Goal: Task Accomplishment & Management: Manage account settings

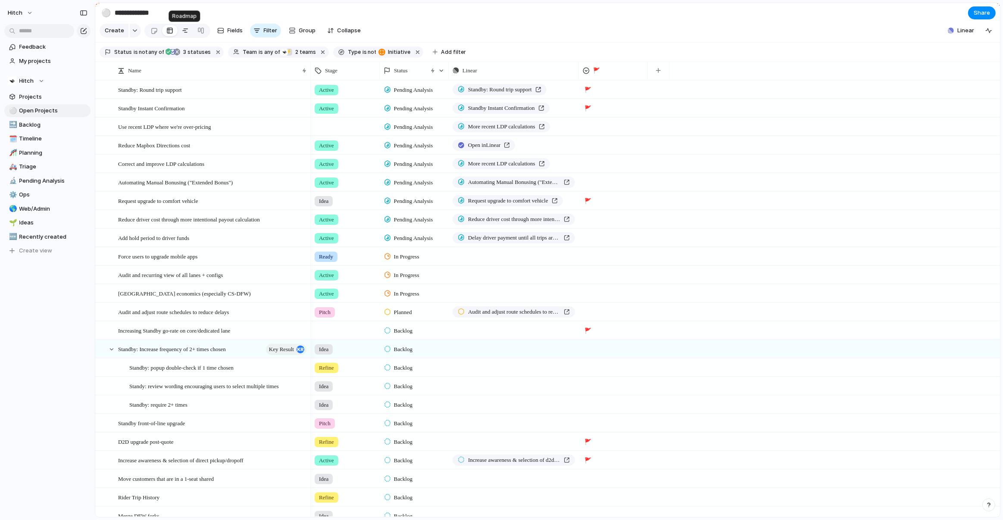
click at [183, 32] on div at bounding box center [185, 31] width 7 height 14
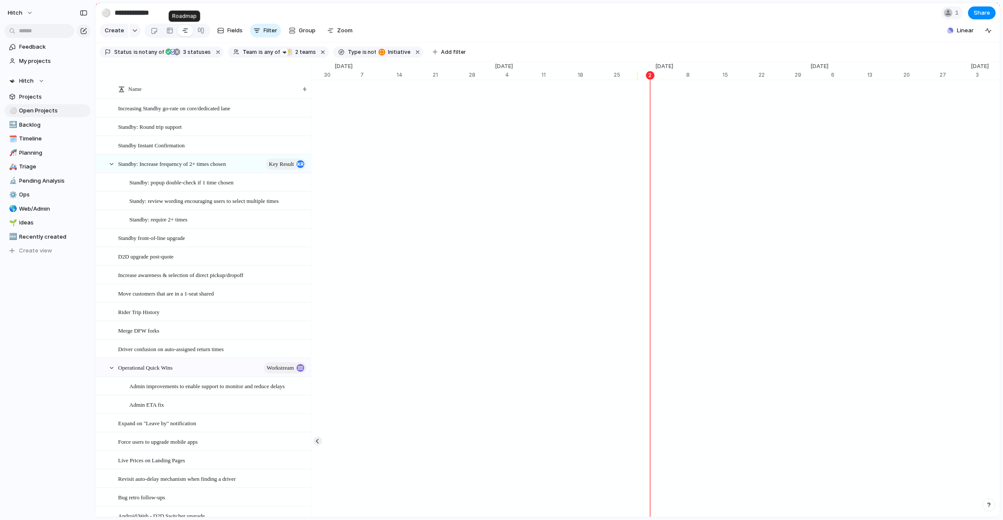
scroll to position [0, 5331]
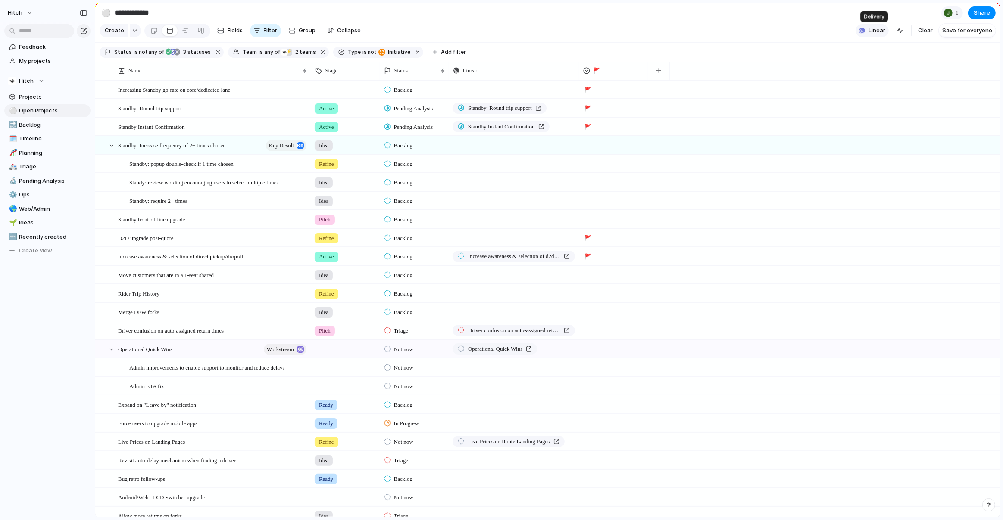
click at [881, 30] on span "Linear" at bounding box center [877, 30] width 17 height 9
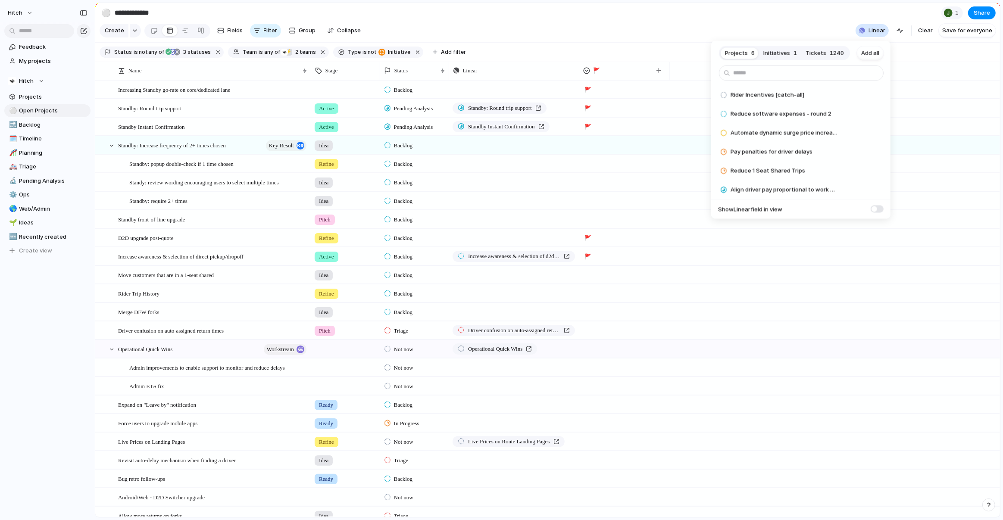
click at [817, 53] on span "Tickets" at bounding box center [816, 53] width 21 height 9
click at [860, 94] on span "Add" at bounding box center [854, 95] width 11 height 9
click at [533, 20] on div "Projects 6 Initiatives 1 Tickets 1239 Add all Project Driver charged instant wi…" at bounding box center [501, 260] width 1003 height 520
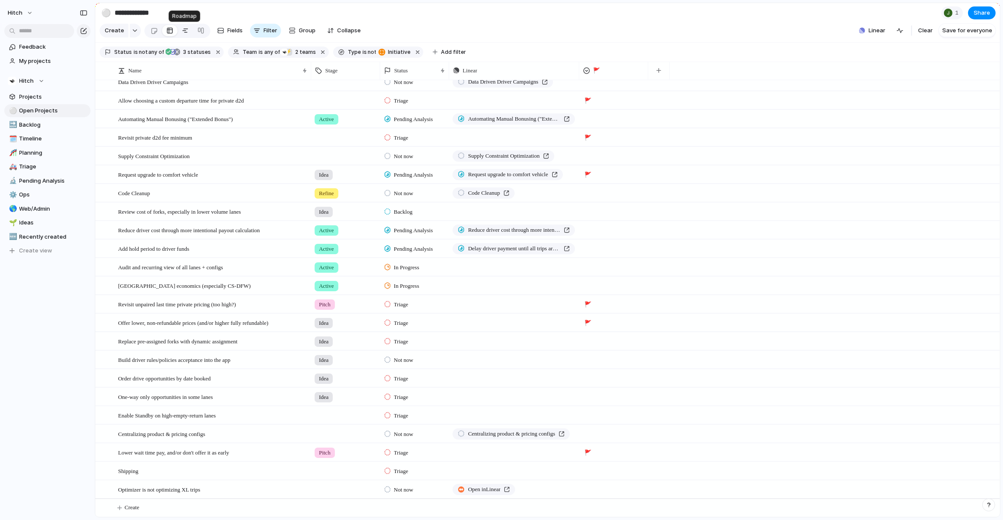
click at [183, 33] on div at bounding box center [185, 31] width 7 height 14
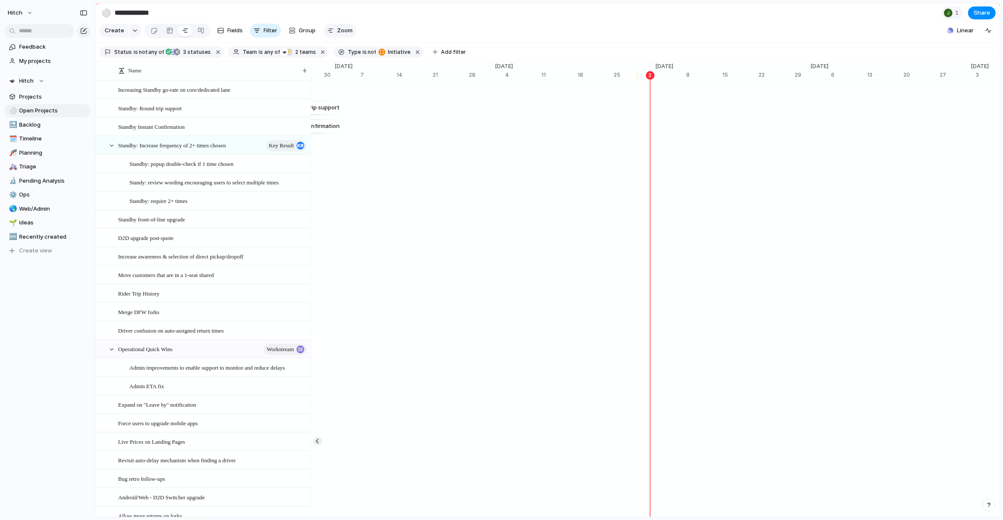
click at [334, 36] on button "Zoom" at bounding box center [340, 31] width 33 height 14
type input "*"
drag, startPoint x: 351, startPoint y: 47, endPoint x: 340, endPoint y: 47, distance: 11.6
click at [335, 27] on button "Zoom" at bounding box center [340, 31] width 33 height 14
type input "**"
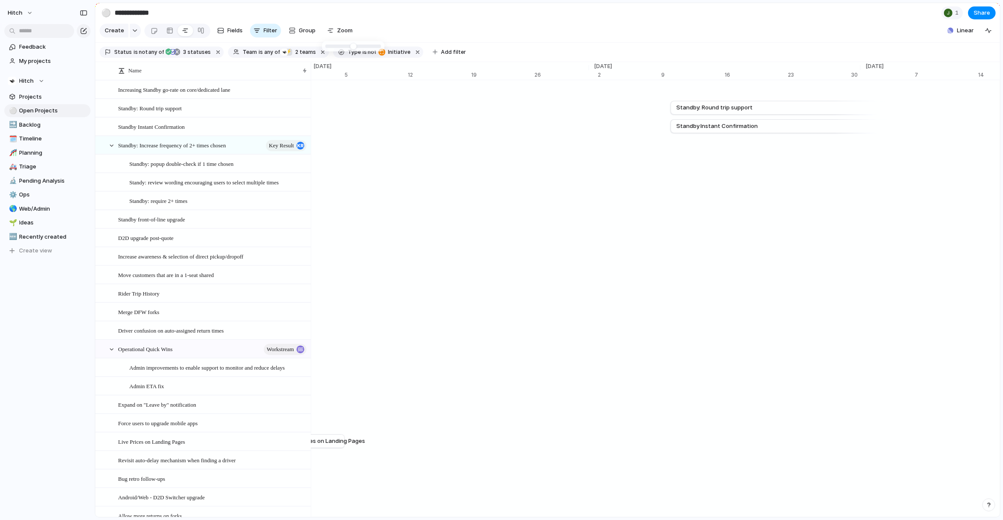
drag, startPoint x: 341, startPoint y: 47, endPoint x: 370, endPoint y: 50, distance: 29.0
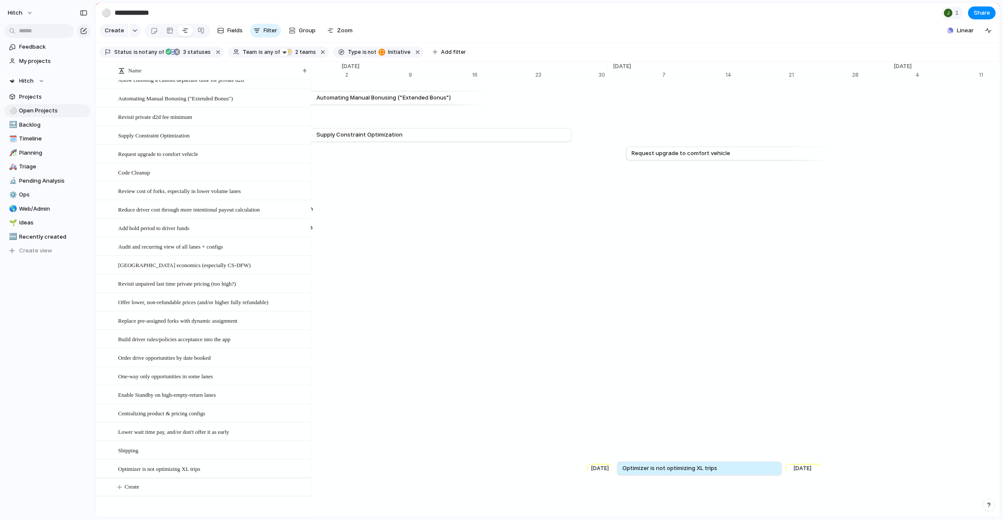
drag, startPoint x: 835, startPoint y: 469, endPoint x: 784, endPoint y: 476, distance: 51.4
click at [132, 32] on div "button" at bounding box center [135, 30] width 6 height 3
click at [482, 9] on div "Initiative Launch Goal Objective Key result Workstream Program Project Customize" at bounding box center [501, 260] width 1003 height 520
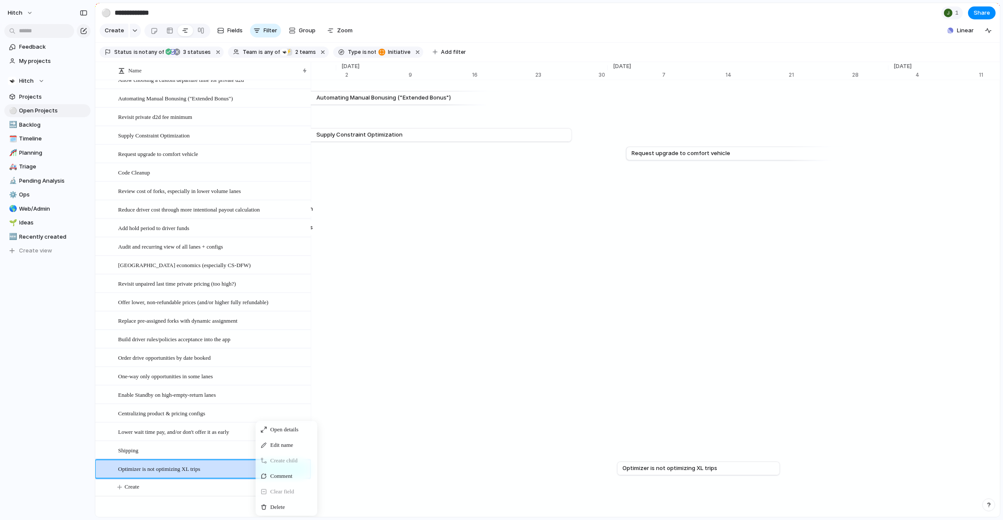
click at [276, 503] on span "Delete" at bounding box center [277, 507] width 15 height 9
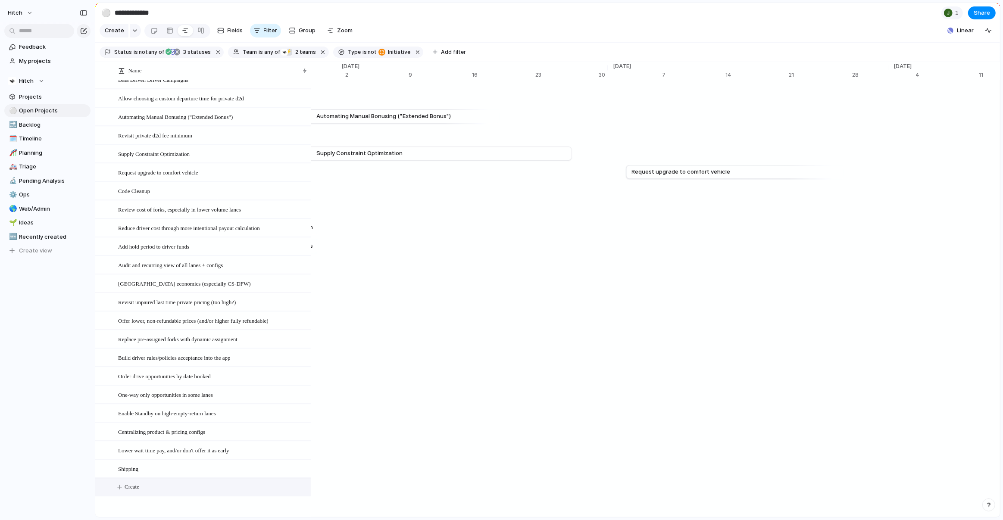
scroll to position [2717, 0]
click at [342, 29] on span "Zoom" at bounding box center [346, 30] width 16 height 9
type input "**"
drag, startPoint x: 372, startPoint y: 44, endPoint x: 429, endPoint y: 50, distance: 57.7
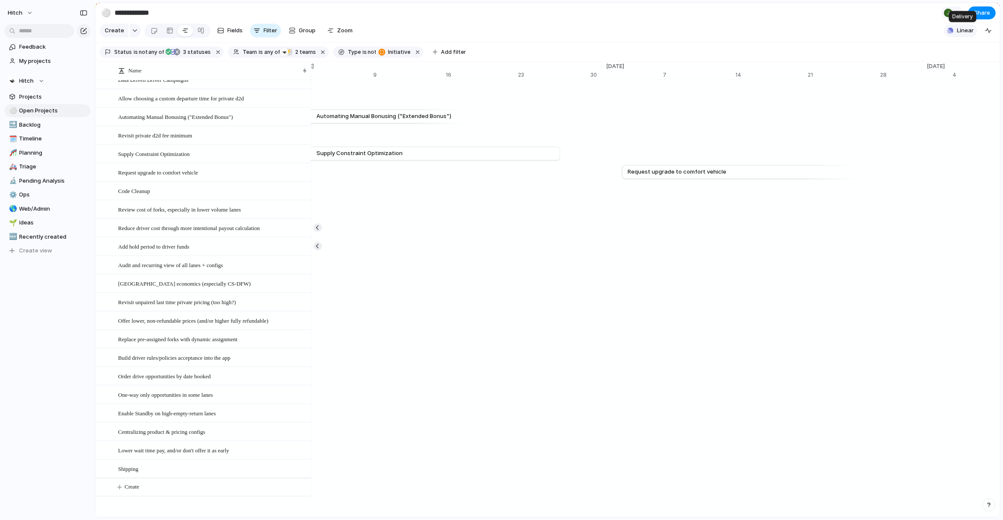
click at [964, 31] on span "Linear" at bounding box center [965, 30] width 17 height 9
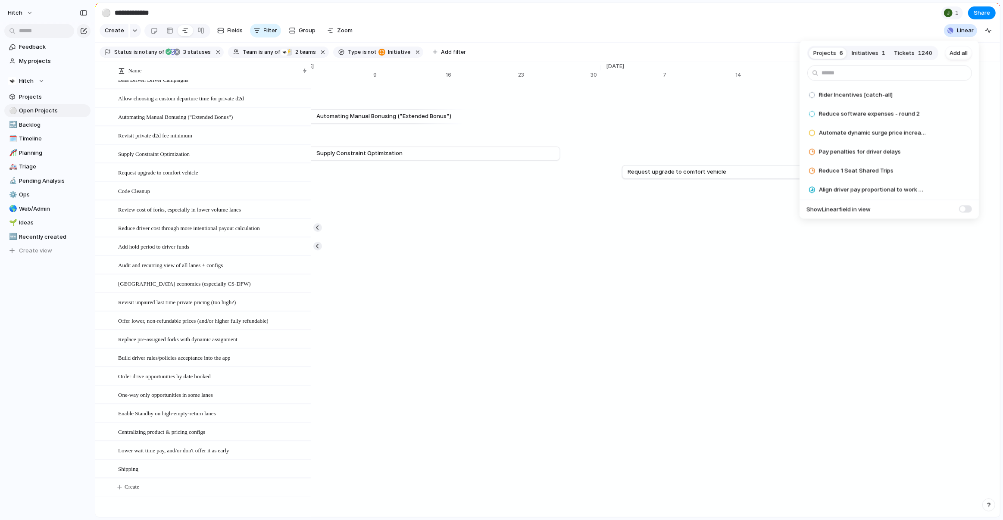
click at [969, 208] on span at bounding box center [965, 208] width 13 height 7
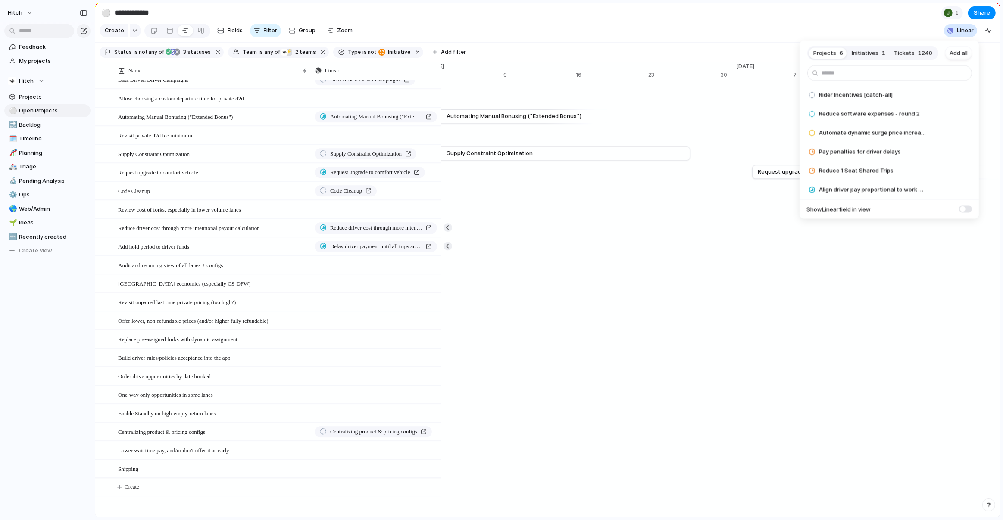
click at [969, 208] on span at bounding box center [965, 208] width 13 height 7
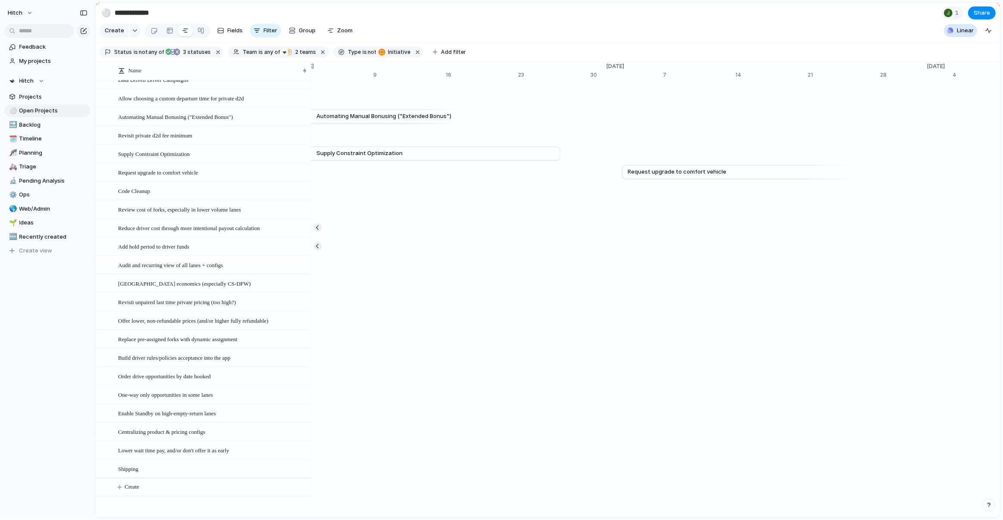
click at [851, 22] on div "Projects 6 Initiatives 1 Tickets 1240 Add all Rider Incentives [catch-all] Add …" at bounding box center [501, 260] width 1003 height 520
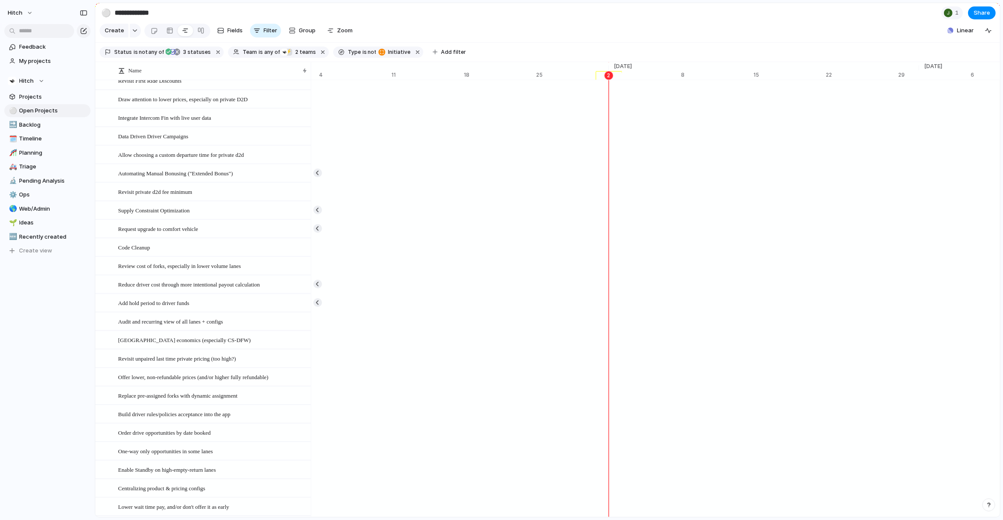
scroll to position [0, 11051]
click at [348, 33] on span "Zoom" at bounding box center [346, 30] width 16 height 9
